Goal: Task Accomplishment & Management: Use online tool/utility

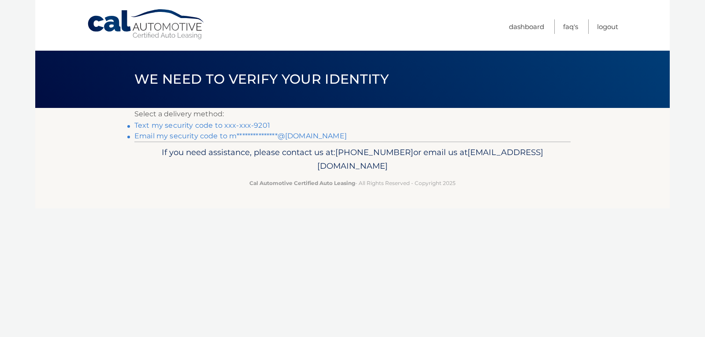
click at [209, 127] on link "Text my security code to xxx-xxx-9201" at bounding box center [202, 125] width 136 height 8
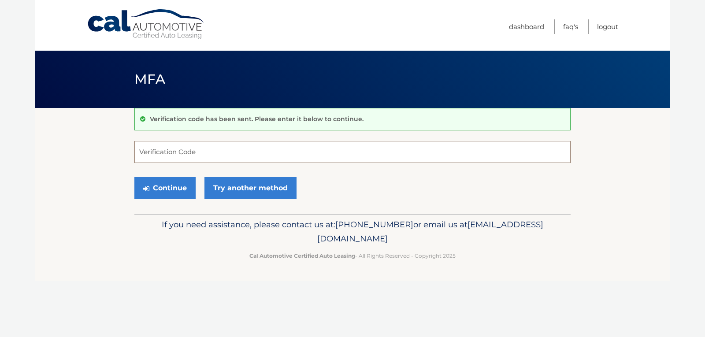
click at [157, 157] on input "Verification Code" at bounding box center [352, 152] width 436 height 22
type input "555273"
click at [134, 177] on button "Continue" at bounding box center [164, 188] width 61 height 22
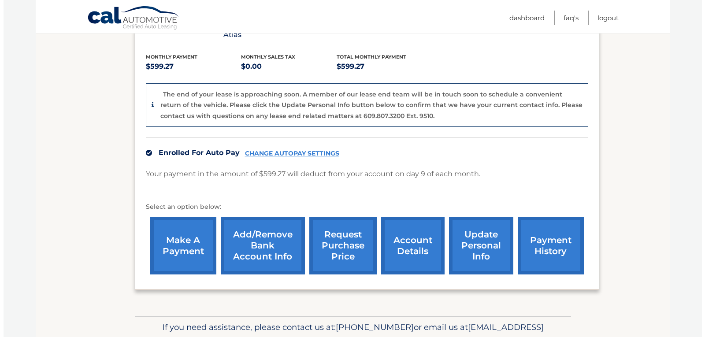
scroll to position [209, 0]
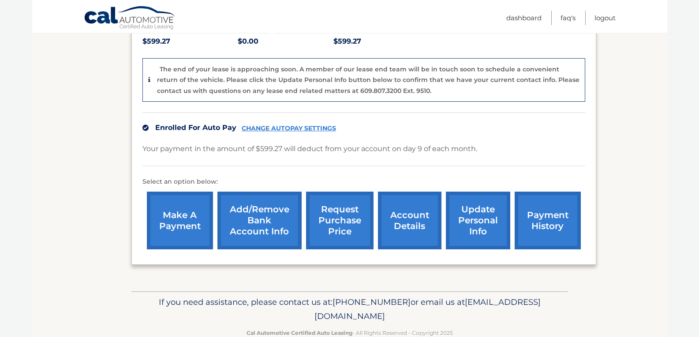
click at [353, 206] on link "request purchase price" at bounding box center [339, 221] width 67 height 58
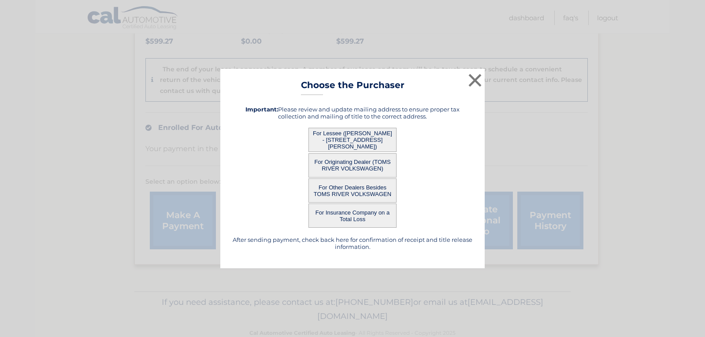
click at [350, 138] on button "For Lessee ([PERSON_NAME] - [STREET_ADDRESS][PERSON_NAME])" at bounding box center [353, 140] width 88 height 24
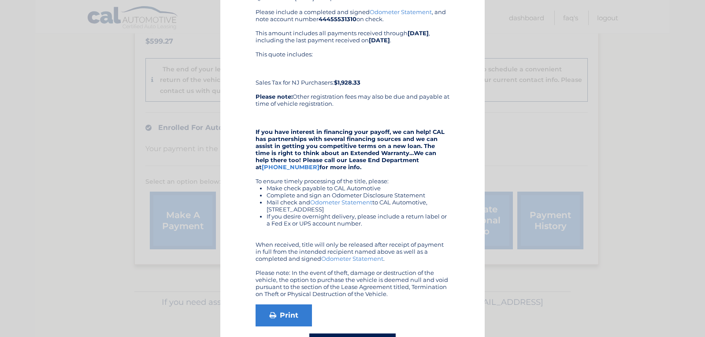
scroll to position [118, 0]
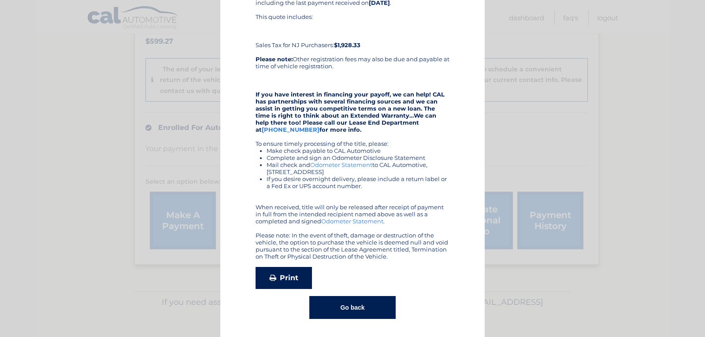
click at [280, 283] on link "Print" at bounding box center [284, 278] width 56 height 22
click at [339, 220] on link "Odometer Statement" at bounding box center [352, 221] width 62 height 7
